Goal: Find specific page/section: Find specific page/section

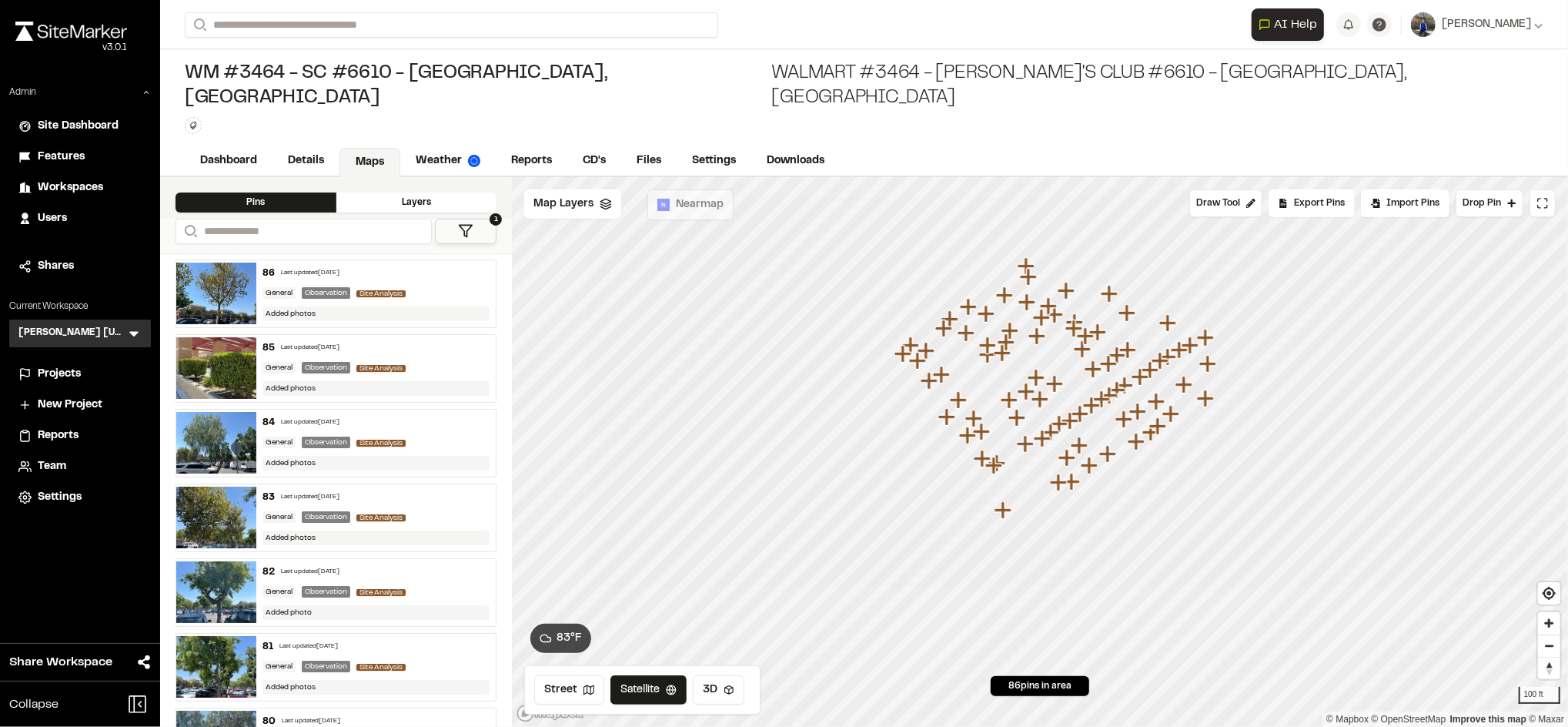
drag, startPoint x: 1099, startPoint y: 386, endPoint x: 1025, endPoint y: 414, distance: 79.1
click at [1025, 435] on icon "Map marker" at bounding box center [1026, 443] width 17 height 17
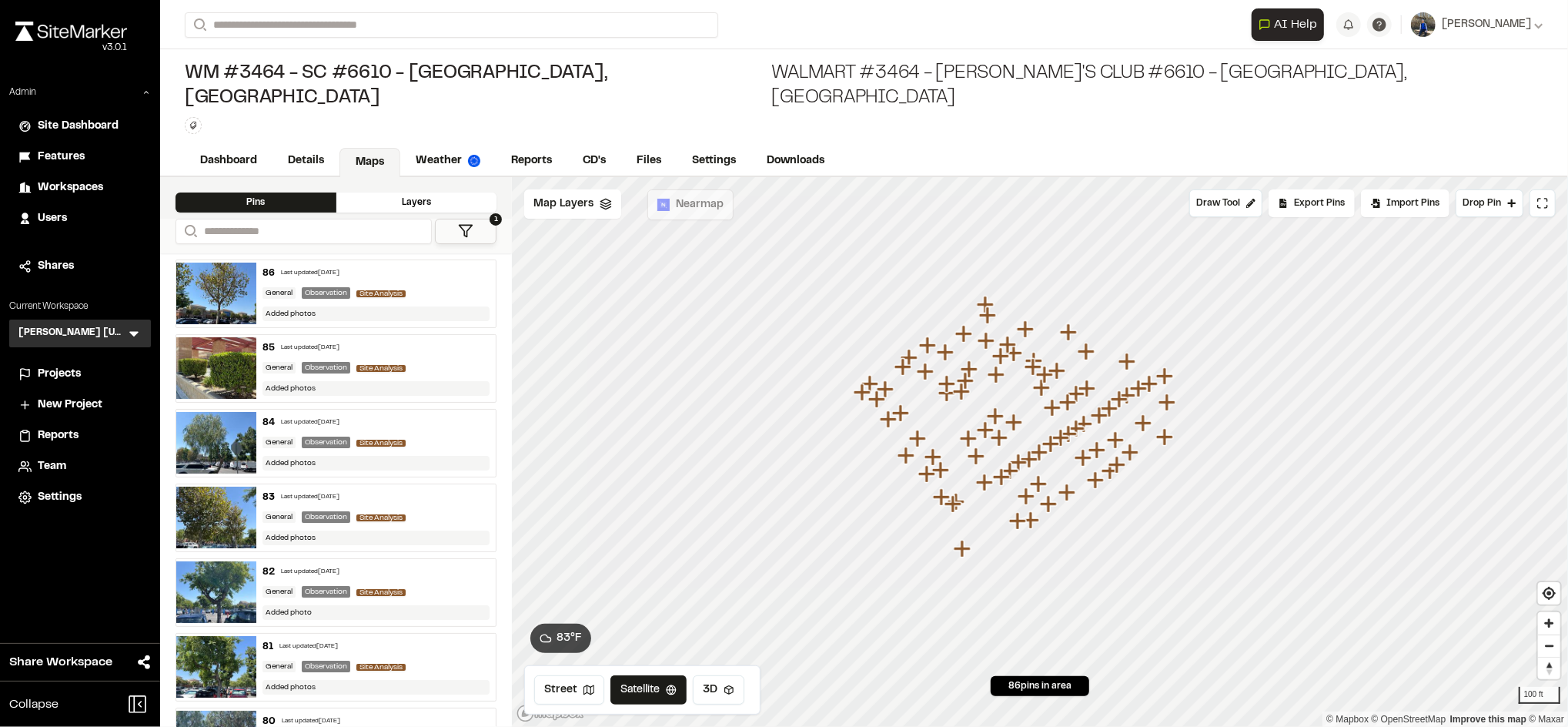
drag, startPoint x: 1074, startPoint y: 330, endPoint x: 1035, endPoint y: 368, distance: 54.5
click at [1035, 378] on icon "Map marker" at bounding box center [1043, 388] width 20 height 20
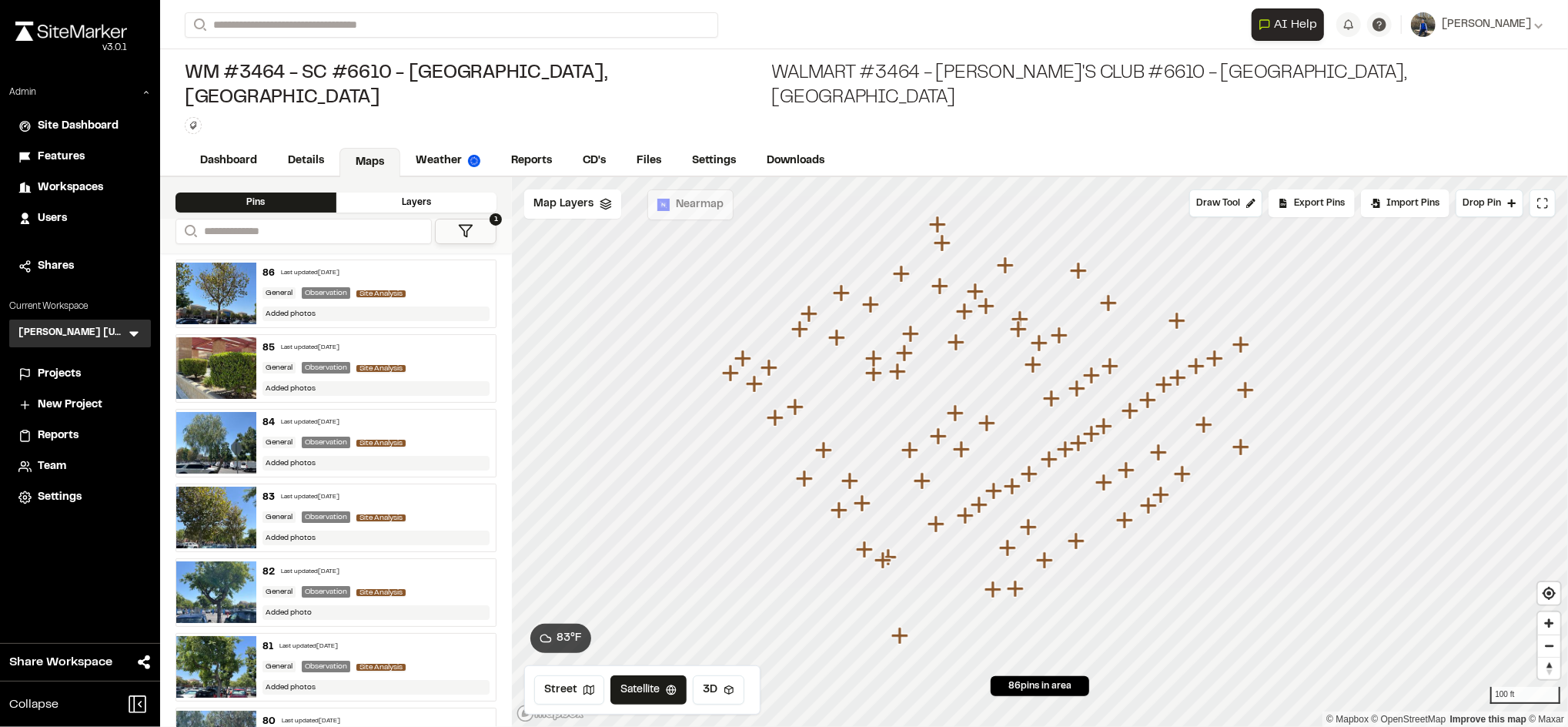
click at [1044, 451] on icon "Map marker" at bounding box center [1050, 459] width 17 height 17
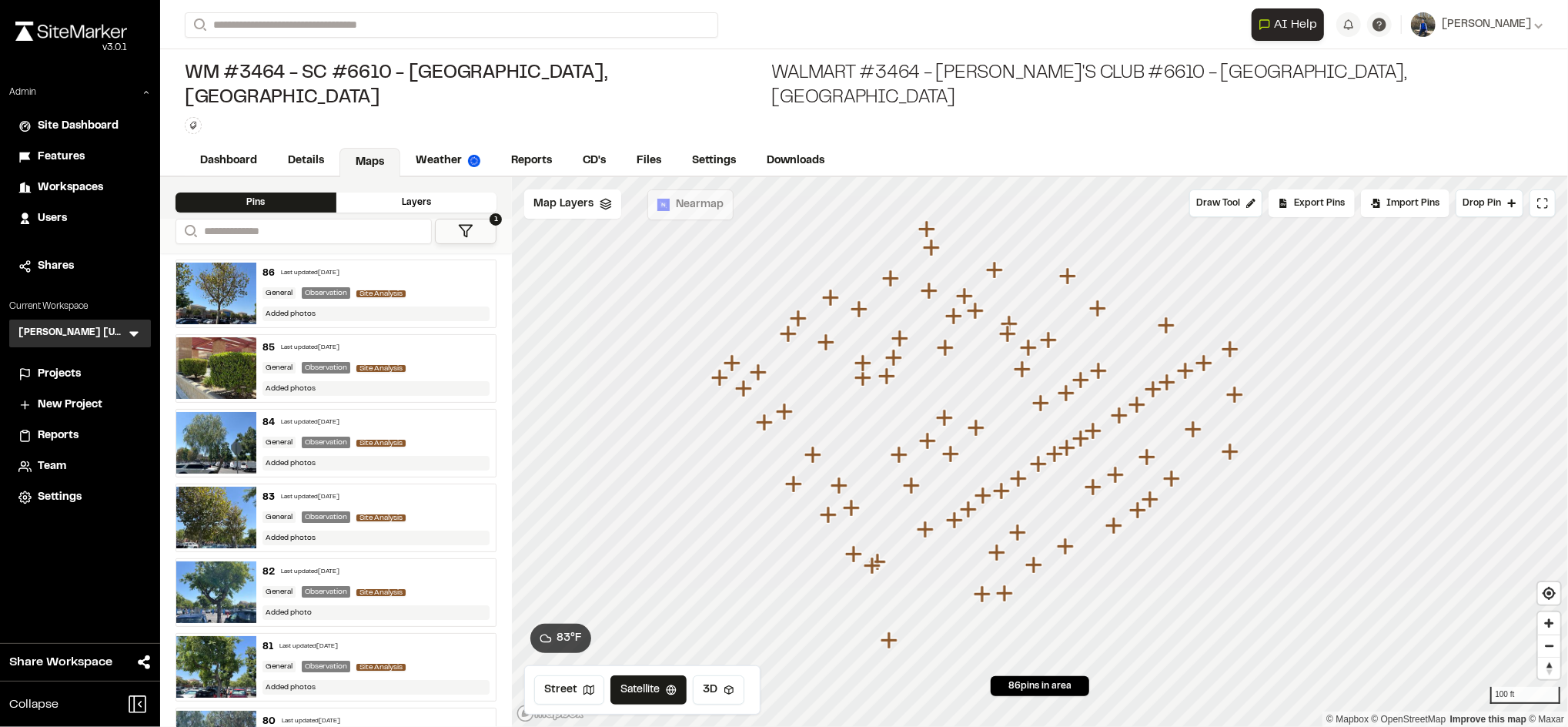
click at [417, 286] on div "General Observation Site Analysis" at bounding box center [376, 293] width 228 height 14
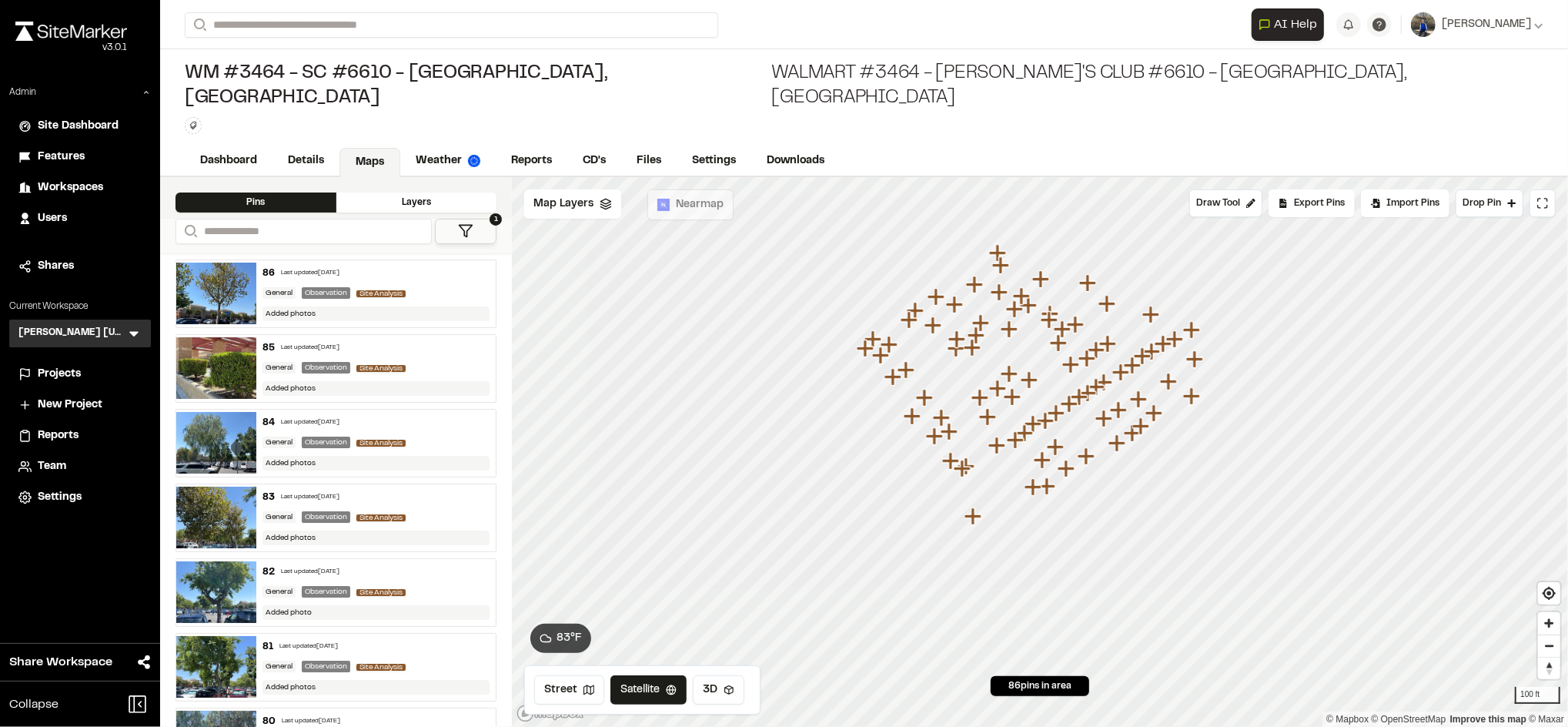
click at [413, 307] on div "Added photos" at bounding box center [376, 314] width 228 height 15
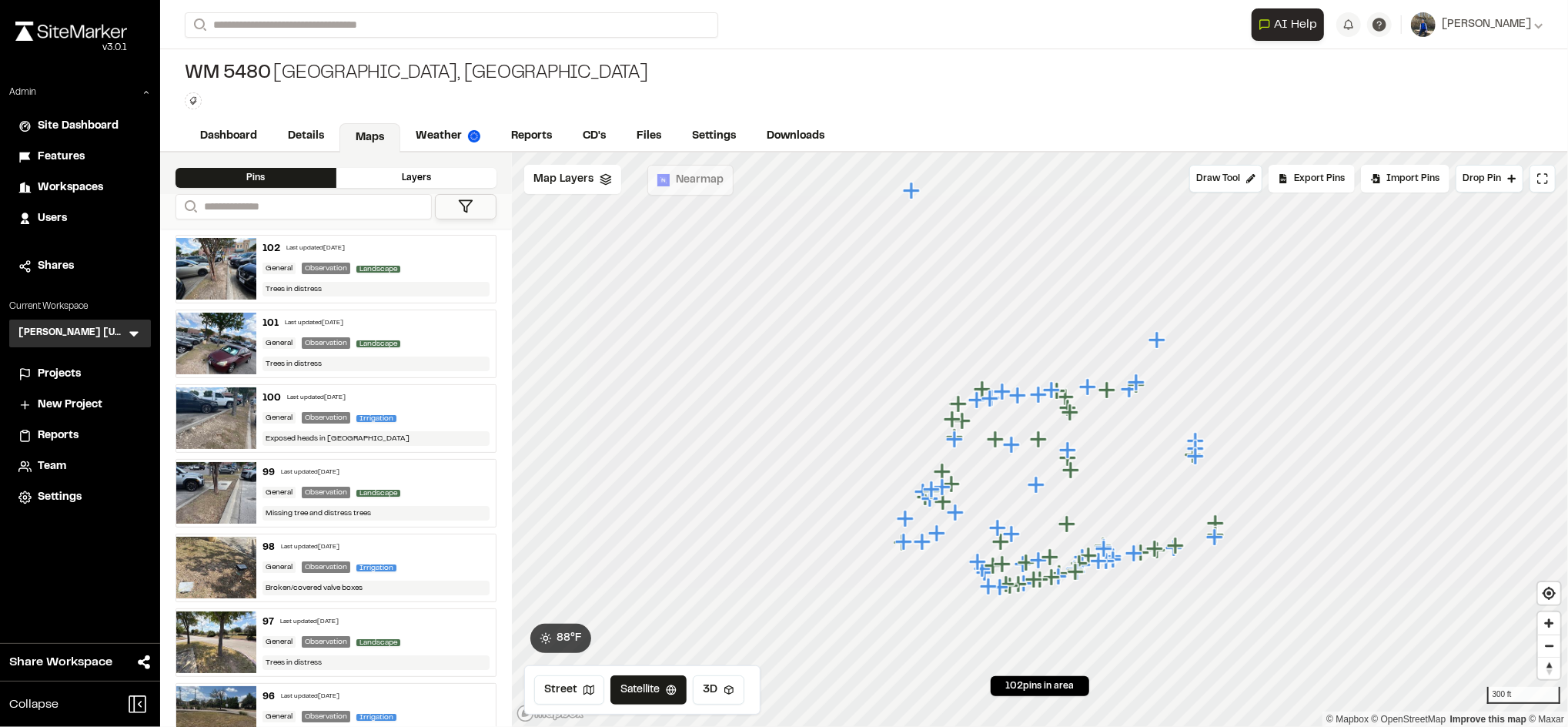
click at [419, 252] on div "102 Last updated Sep 12, 2025" at bounding box center [376, 248] width 228 height 14
click at [912, 190] on icon "Map marker" at bounding box center [911, 190] width 17 height 17
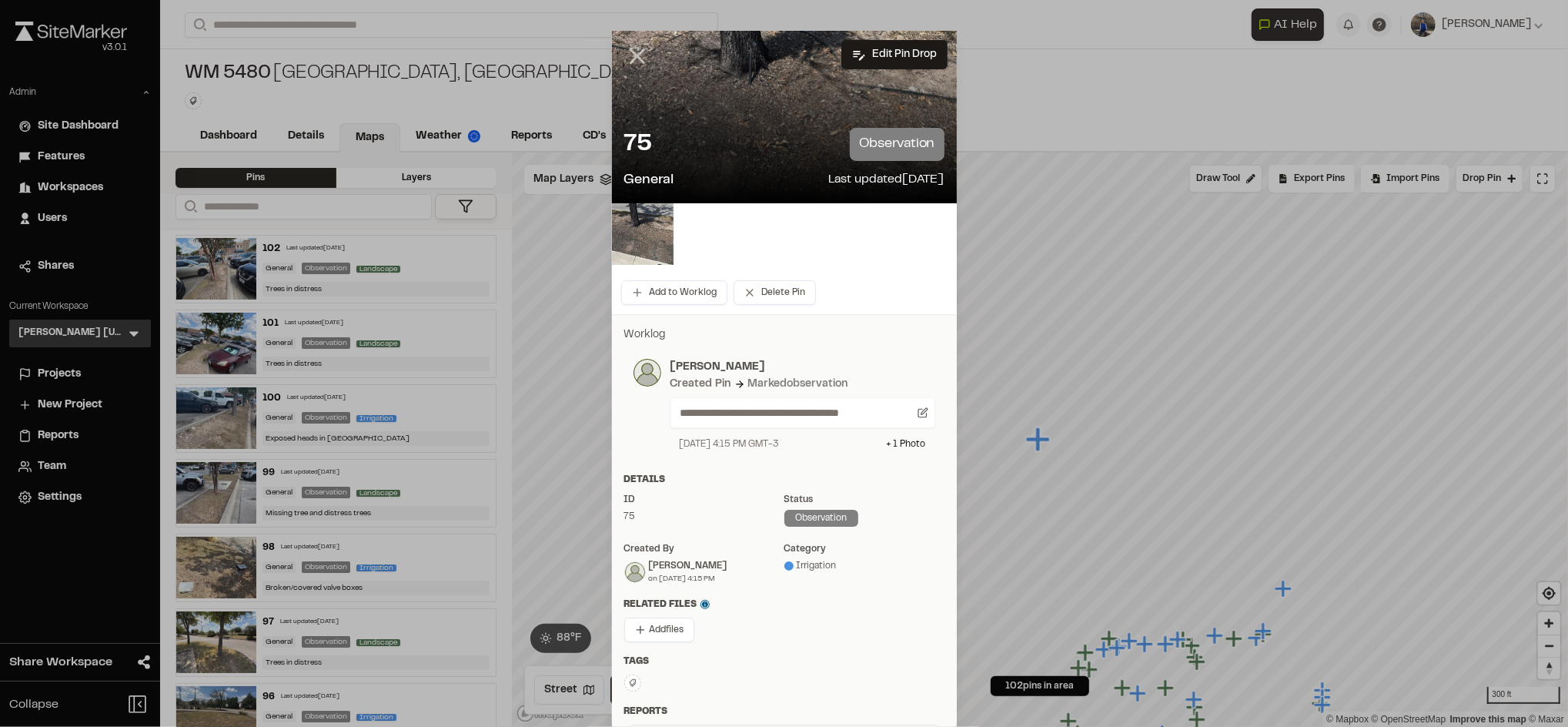
click at [625, 55] on icon at bounding box center [638, 56] width 27 height 27
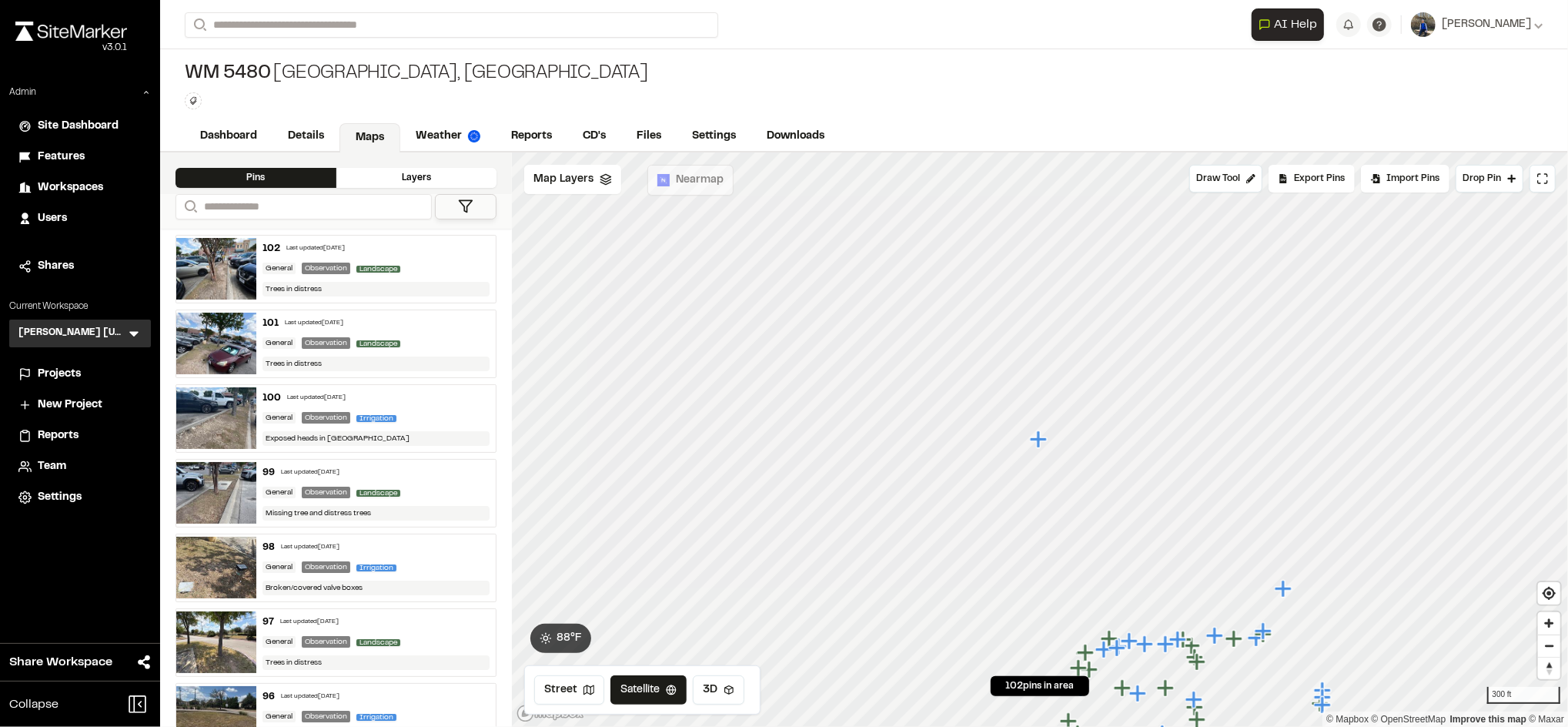
click at [864, 64] on div "WM 5480 Round Rock, TX Type Enter or comma to add tag." at bounding box center [864, 85] width 1408 height 73
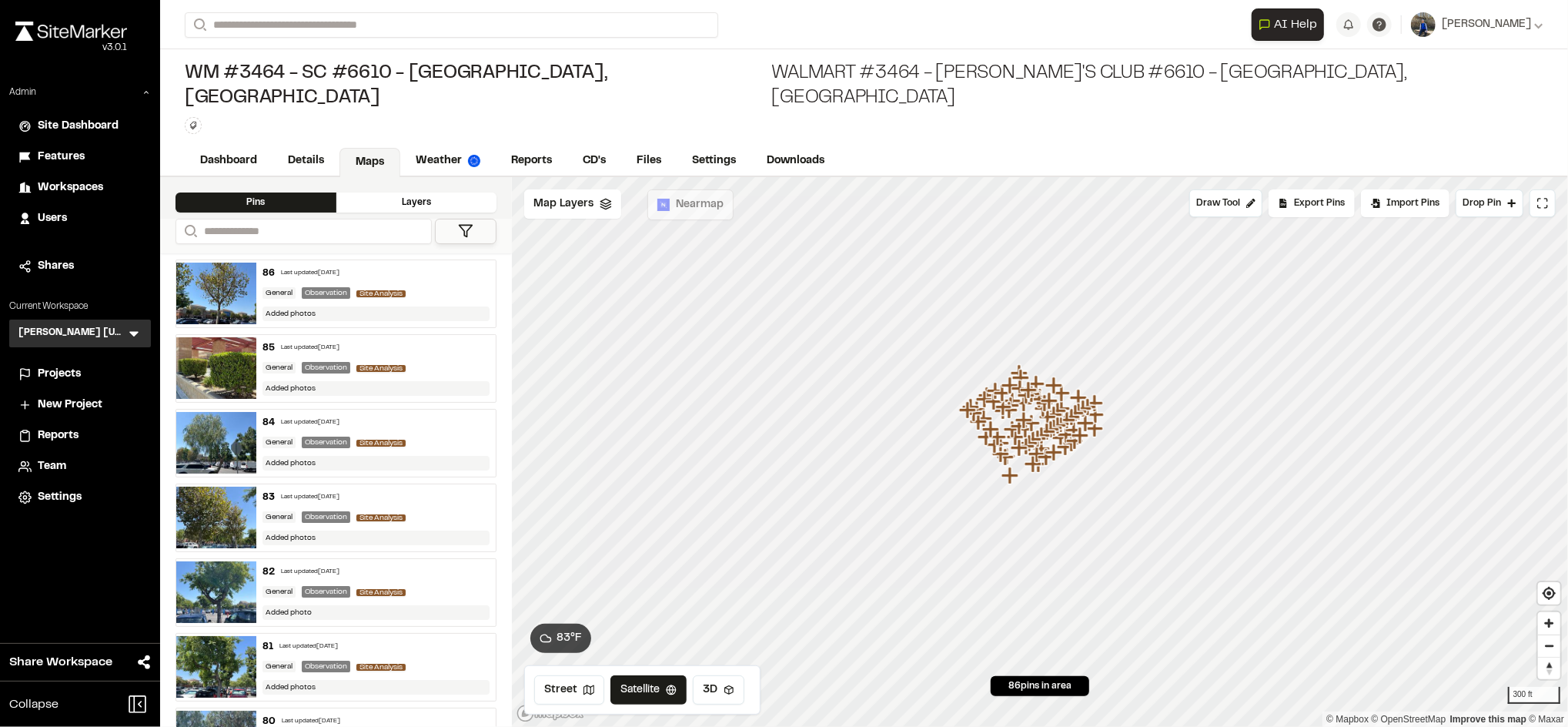
click at [1037, 414] on icon "Map marker" at bounding box center [1031, 422] width 17 height 17
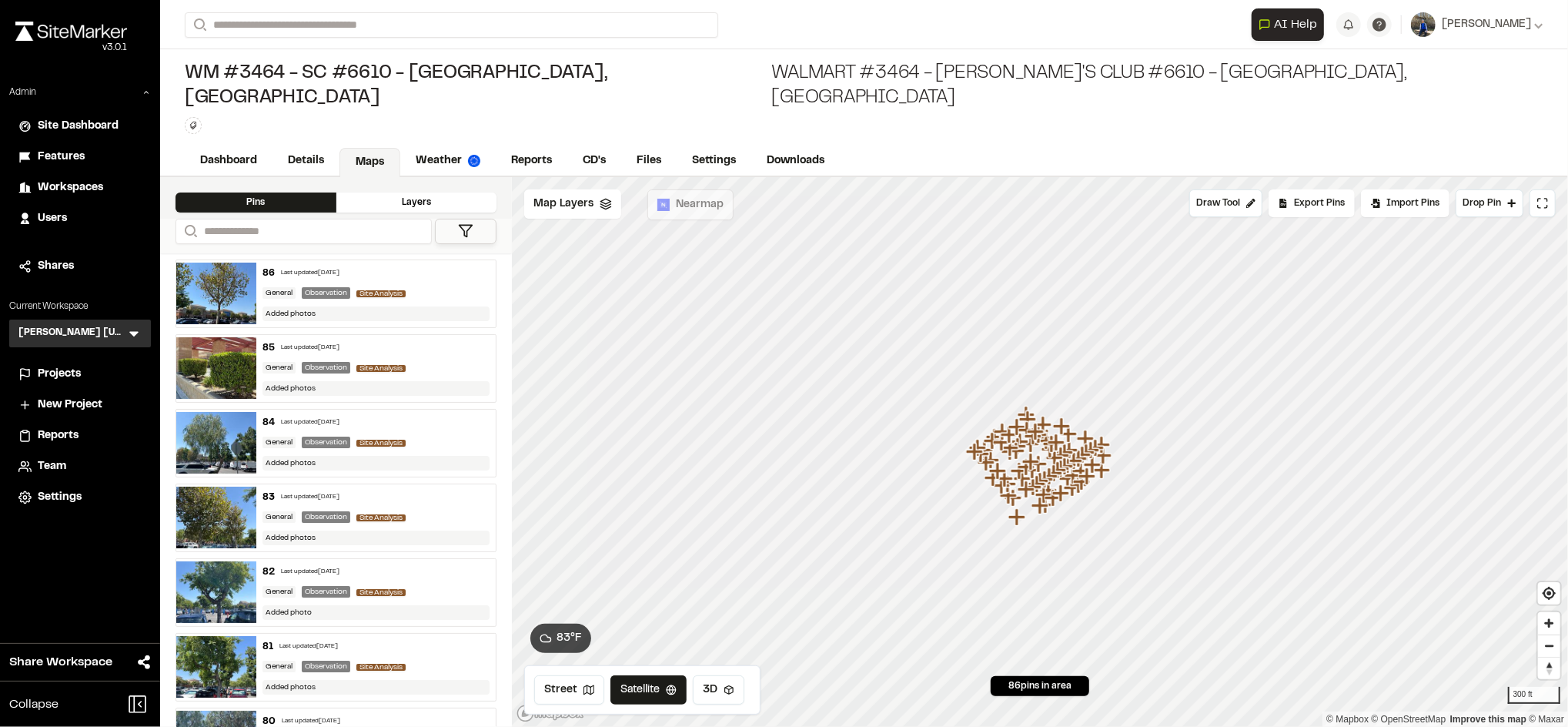
click at [424, 286] on div "General Observation Site Analysis" at bounding box center [376, 293] width 228 height 14
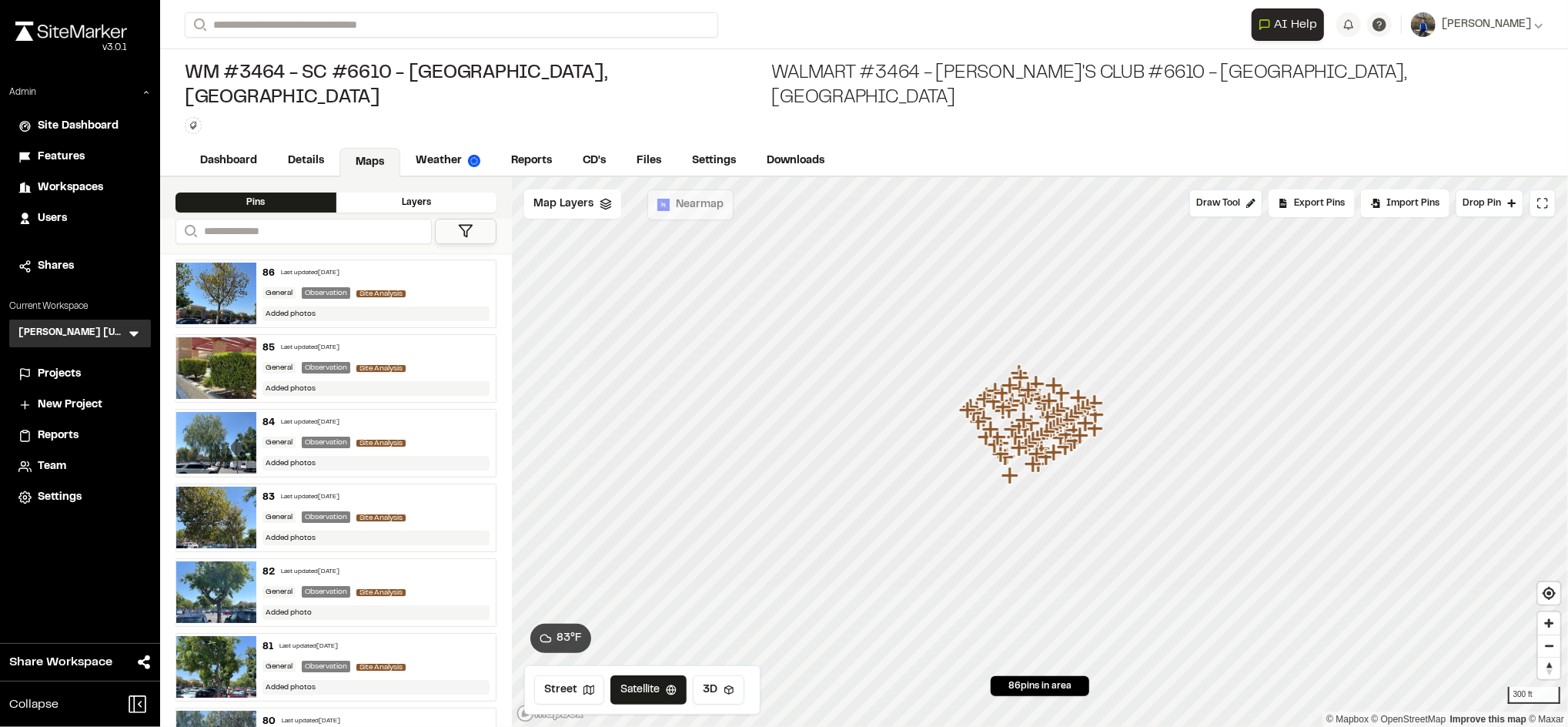
click at [415, 335] on div "85 Last updated Sep 16, 2025 General Observation Site Analysis Added photos" at bounding box center [375, 368] width 239 height 67
click at [428, 436] on div "General Observation Site Analysis" at bounding box center [376, 442] width 228 height 14
click at [433, 491] on div "83 Last updated Sep 16, 2025" at bounding box center [376, 498] width 228 height 14
click at [425, 586] on div "General Observation Site Analysis" at bounding box center [376, 592] width 228 height 14
click at [428, 634] on div "81 Last updated Sep 16, 2025 General Observation Site Analysis Added photos" at bounding box center [375, 667] width 239 height 67
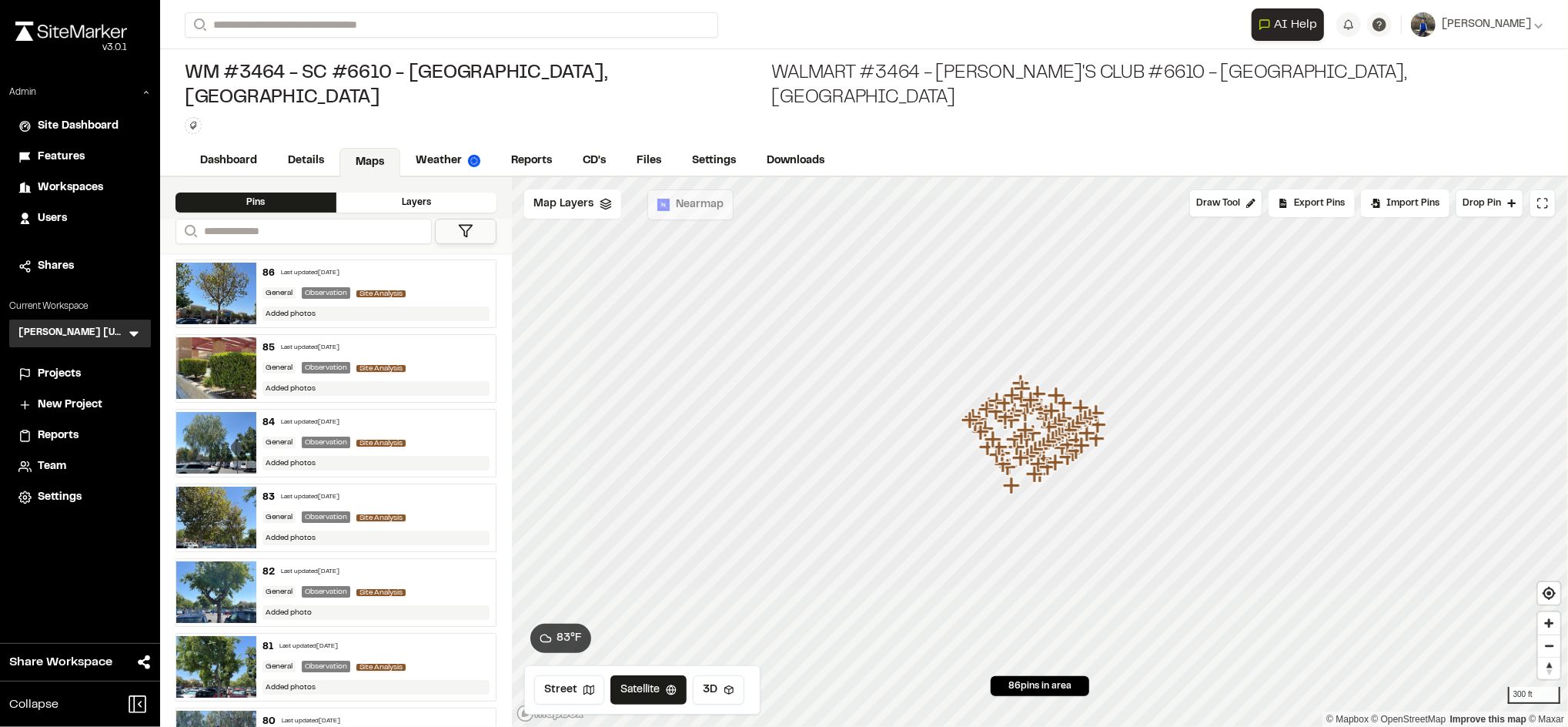
scroll to position [213, 0]
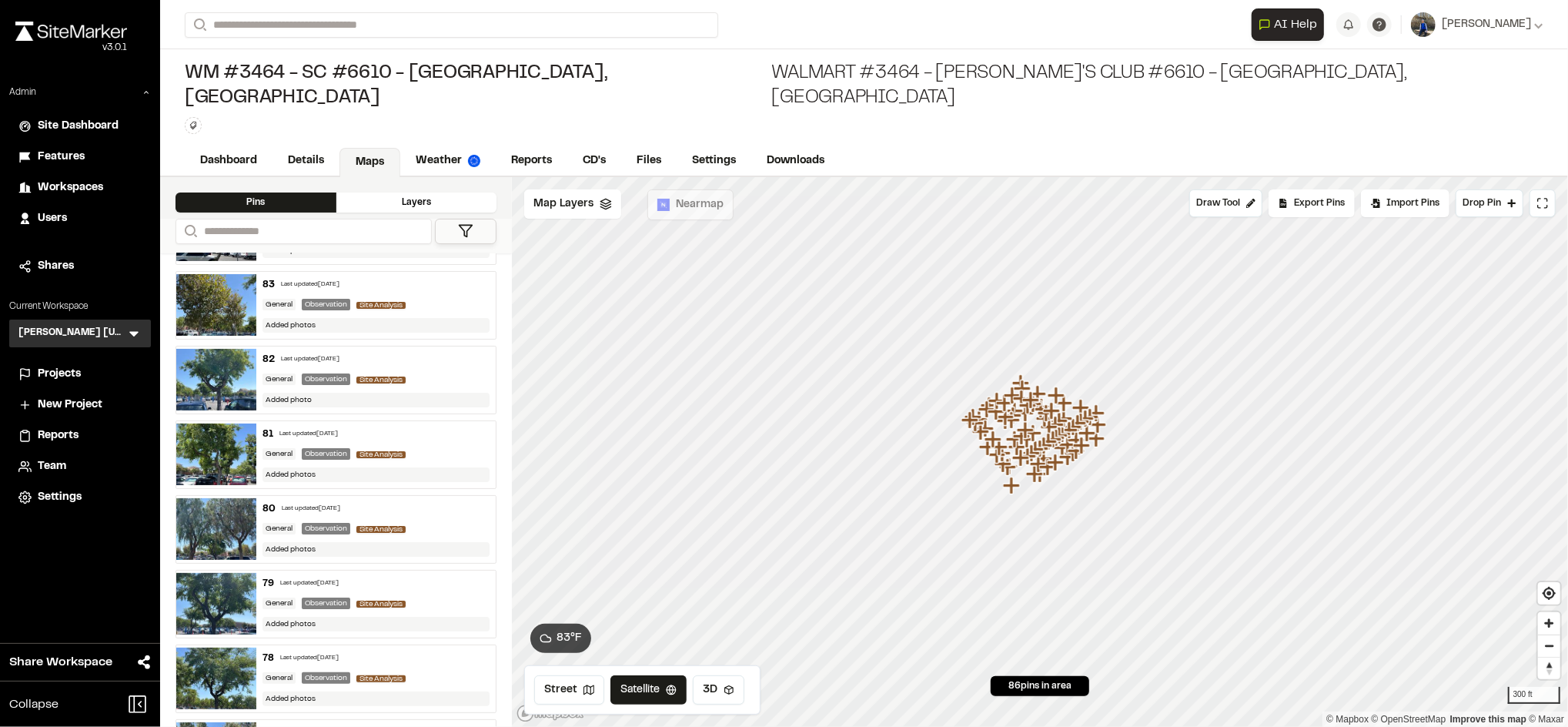
click at [414, 538] on div "80 Last updated Sep 16, 2025 General Observation Site Analysis Added photos" at bounding box center [375, 529] width 239 height 67
click at [432, 597] on div "General Observation Site Analysis" at bounding box center [376, 603] width 228 height 14
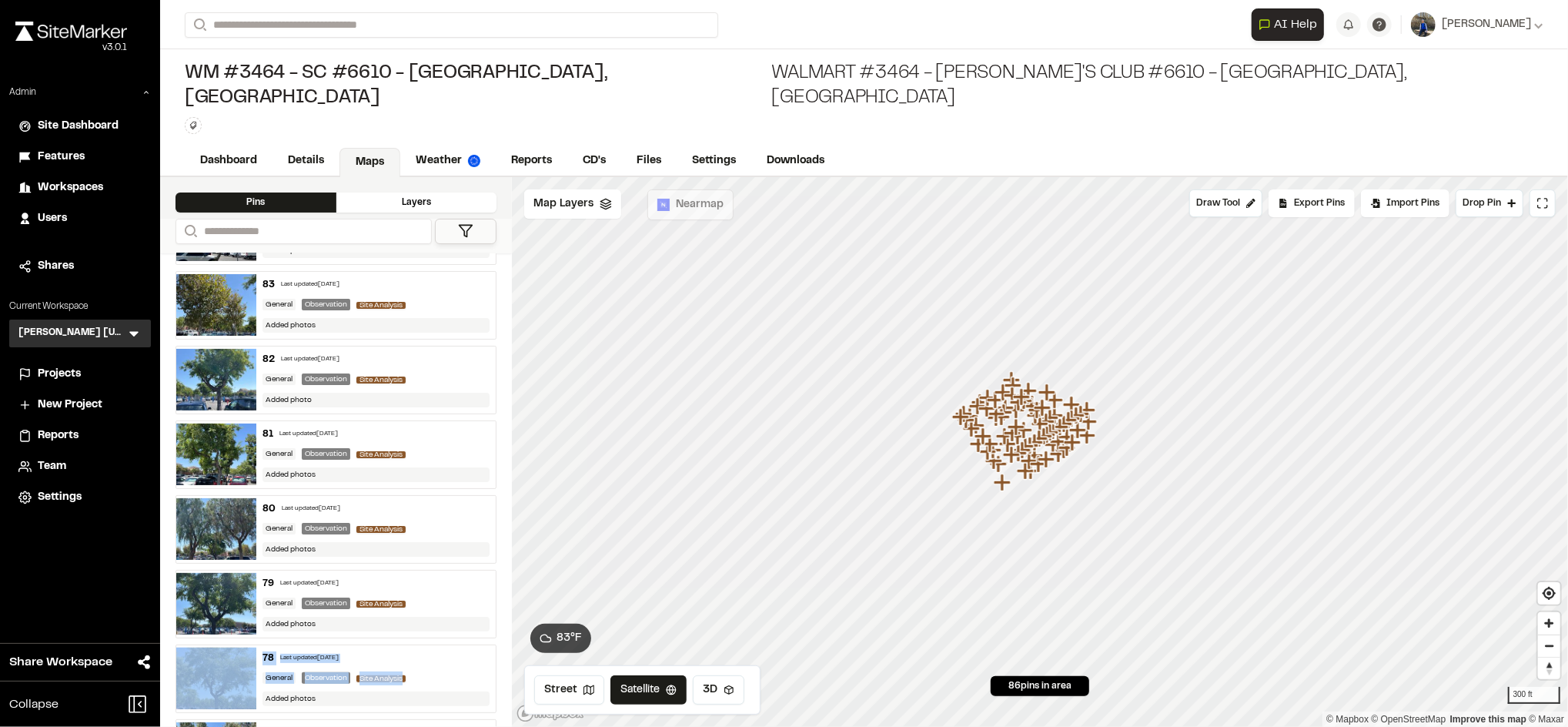
drag, startPoint x: 445, startPoint y: 604, endPoint x: 445, endPoint y: 649, distance: 45.0
click at [445, 672] on div "General Observation Site Analysis" at bounding box center [376, 678] width 228 height 14
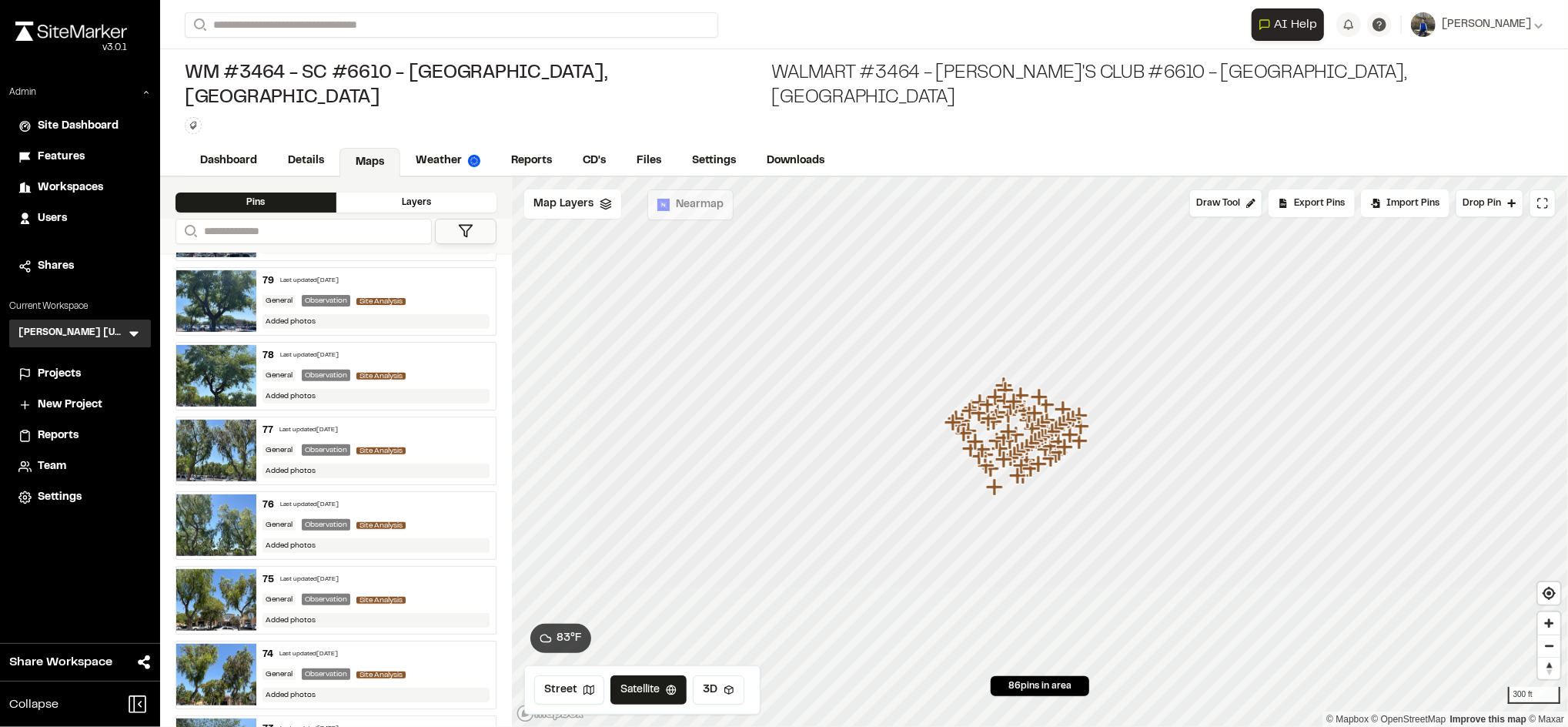
scroll to position [545, 0]
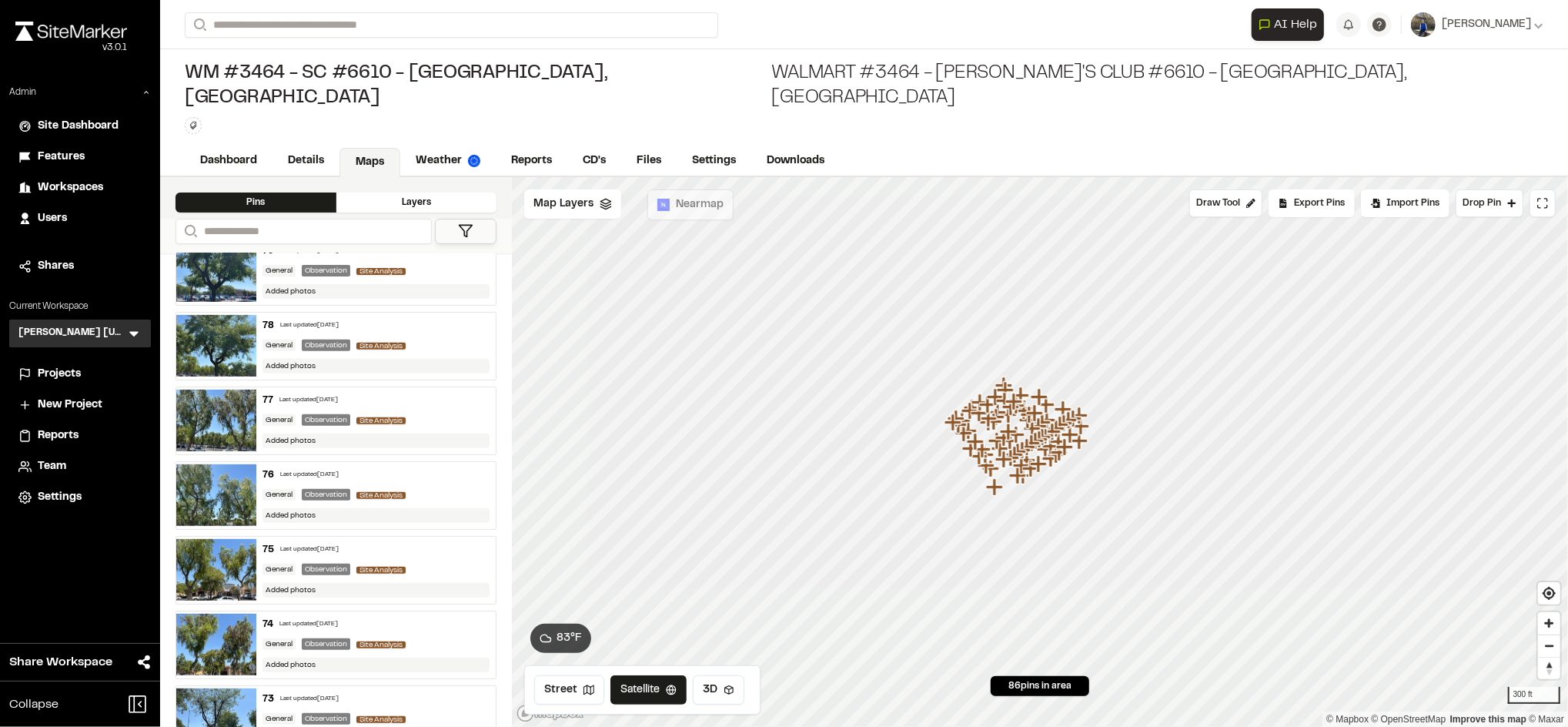
click at [436, 509] on div "Added photos" at bounding box center [376, 516] width 228 height 15
